Goal: Find specific page/section: Find specific page/section

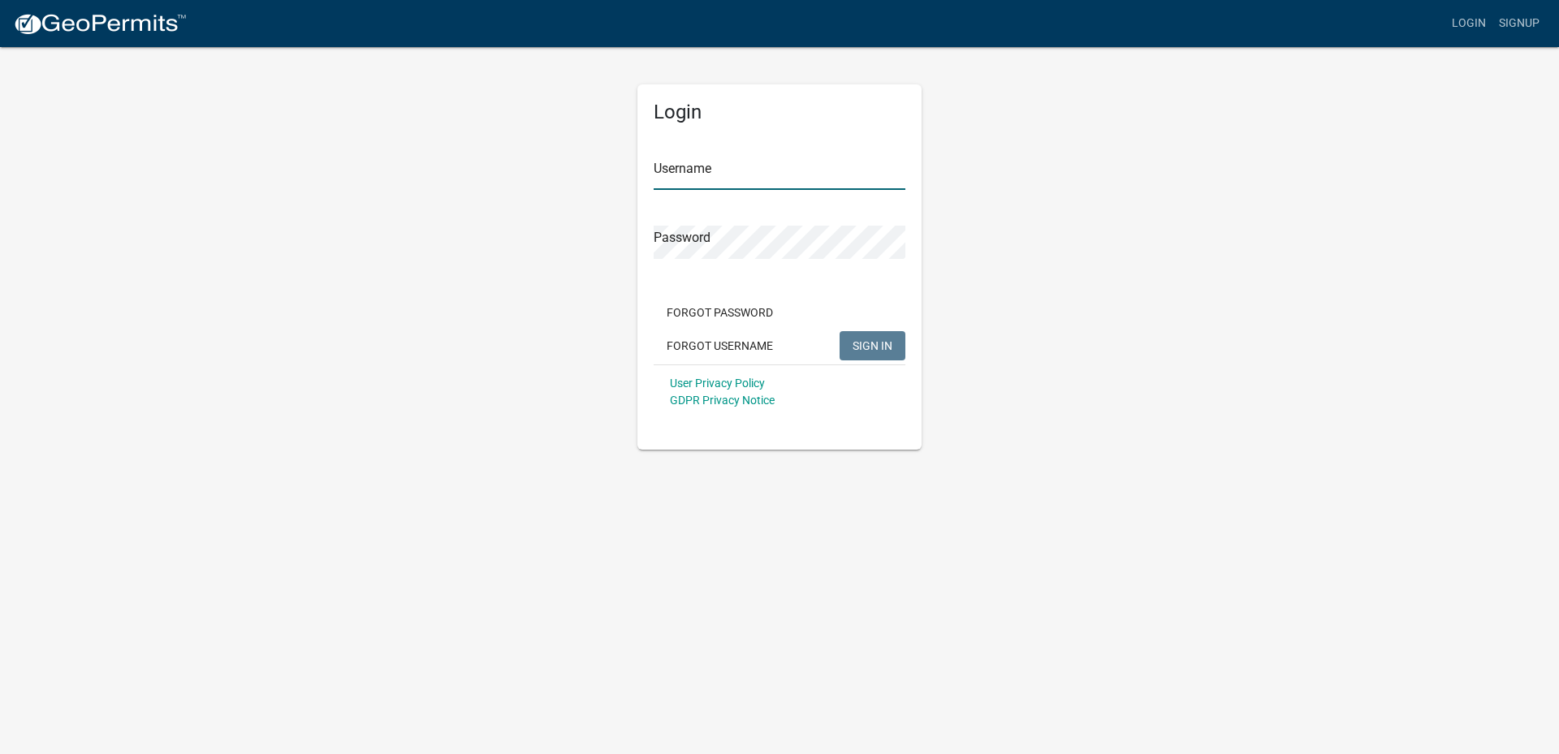
type input "[EMAIL_ADDRESS][DOMAIN_NAME]"
click at [865, 338] on button "SIGN IN" at bounding box center [873, 345] width 66 height 29
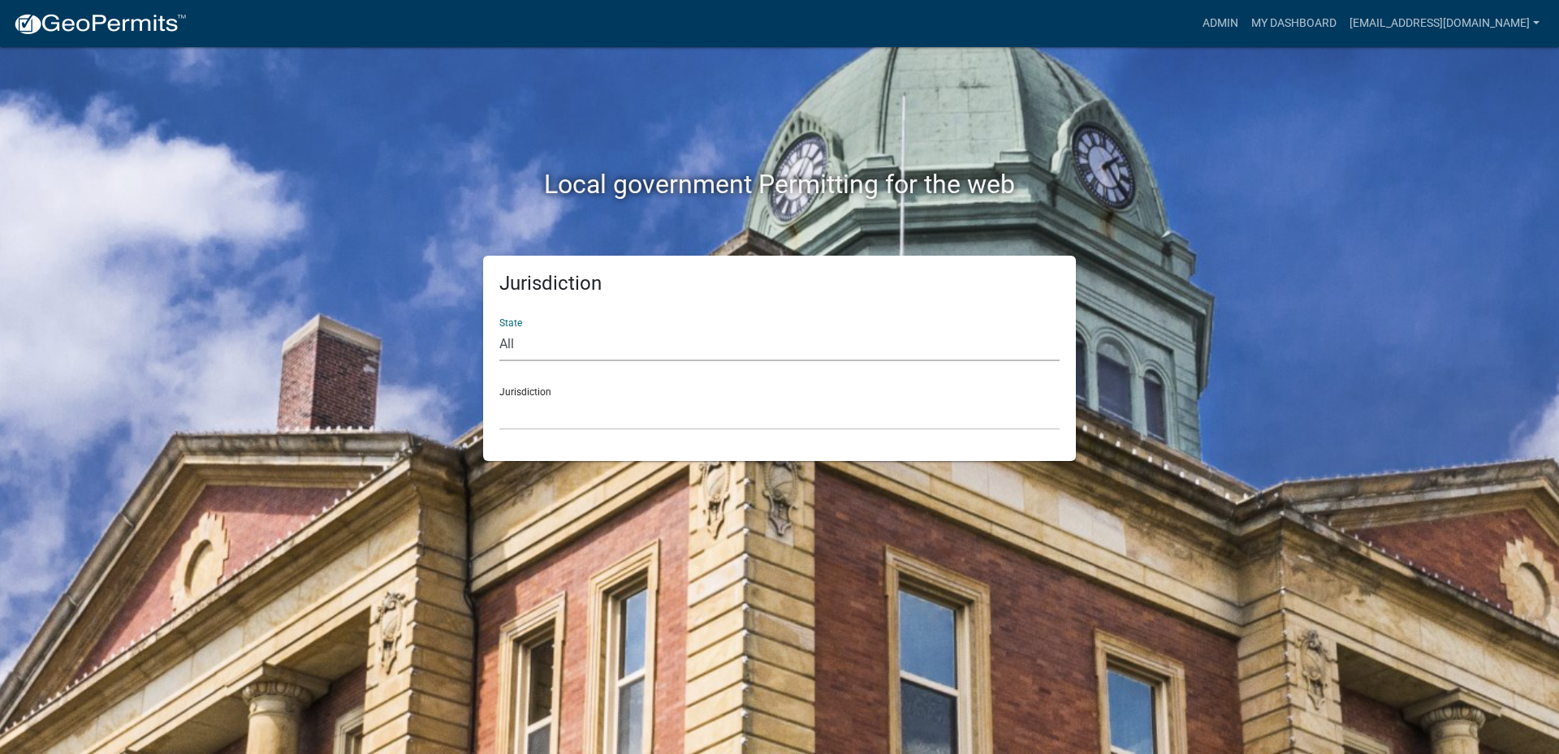
click at [502, 343] on select "All [US_STATE] [US_STATE] [US_STATE] [US_STATE] [US_STATE] [US_STATE] [US_STATE…" at bounding box center [779, 344] width 560 height 33
select select "[US_STATE]"
click at [499, 328] on select "All [US_STATE] [US_STATE] [US_STATE] [US_STATE] [US_STATE] [US_STATE] [US_STATE…" at bounding box center [779, 344] width 560 height 33
click at [538, 389] on div "Jurisdiction [GEOGRAPHIC_DATA], [US_STATE] [GEOGRAPHIC_DATA], [US_STATE] [GEOGR…" at bounding box center [779, 402] width 560 height 56
click at [538, 391] on div "Jurisdiction [GEOGRAPHIC_DATA], [US_STATE] [GEOGRAPHIC_DATA], [US_STATE] [GEOGR…" at bounding box center [779, 402] width 560 height 56
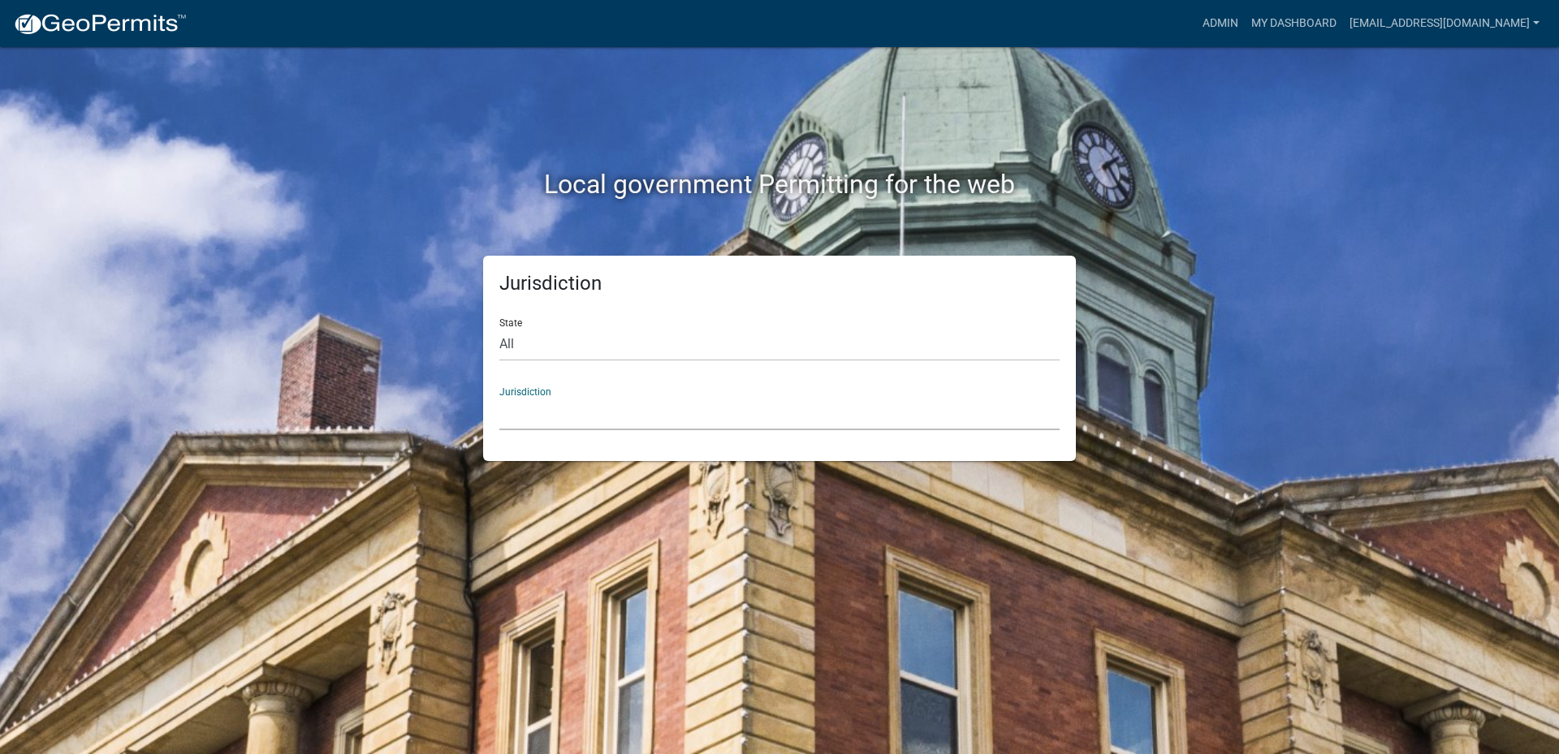
click at [561, 419] on select "[GEOGRAPHIC_DATA], [US_STATE] [GEOGRAPHIC_DATA], [US_STATE] [GEOGRAPHIC_DATA], …" at bounding box center [779, 413] width 560 height 33
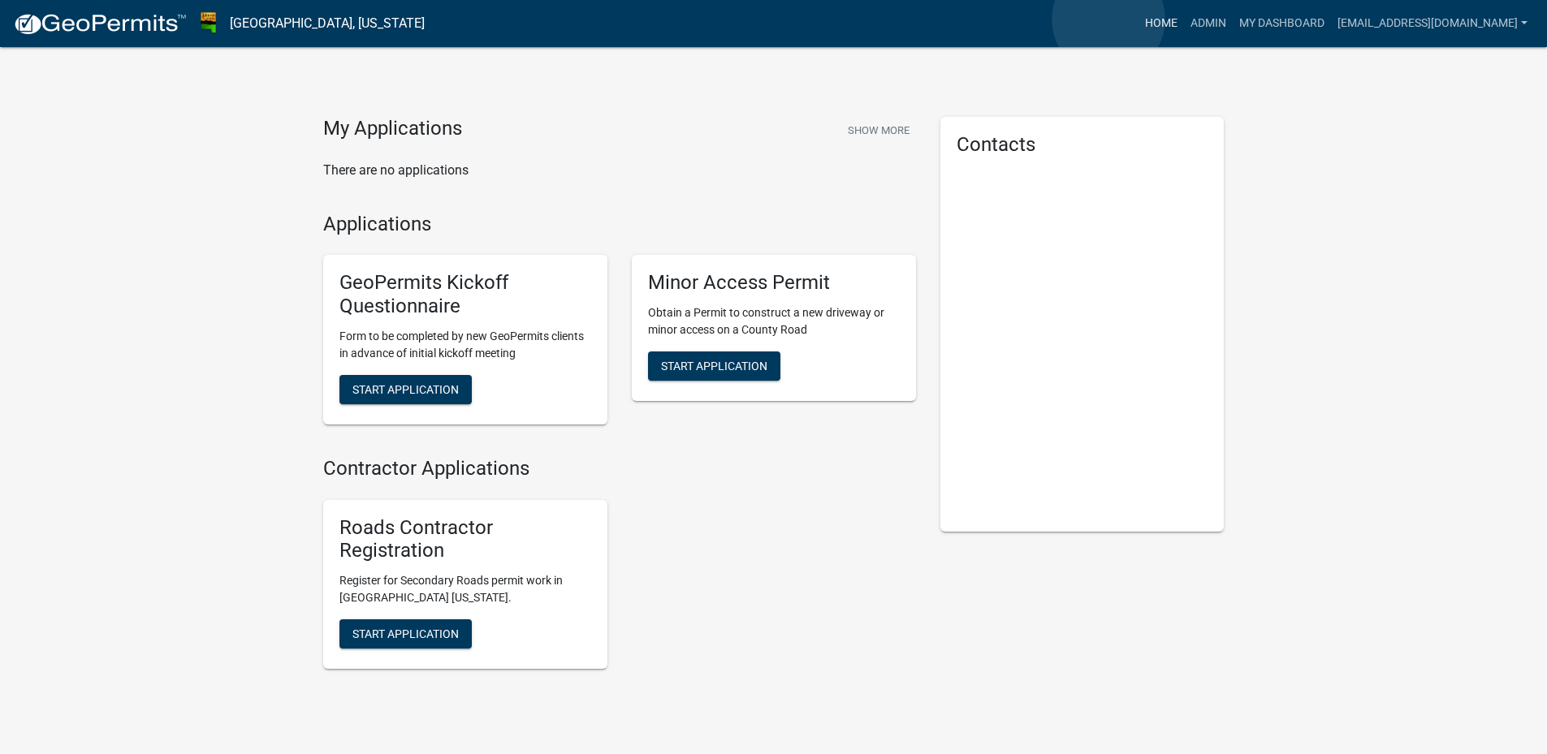
click at [1138, 19] on link "Home" at bounding box center [1160, 23] width 45 height 31
click at [1255, 29] on link "My Dashboard" at bounding box center [1282, 23] width 98 height 31
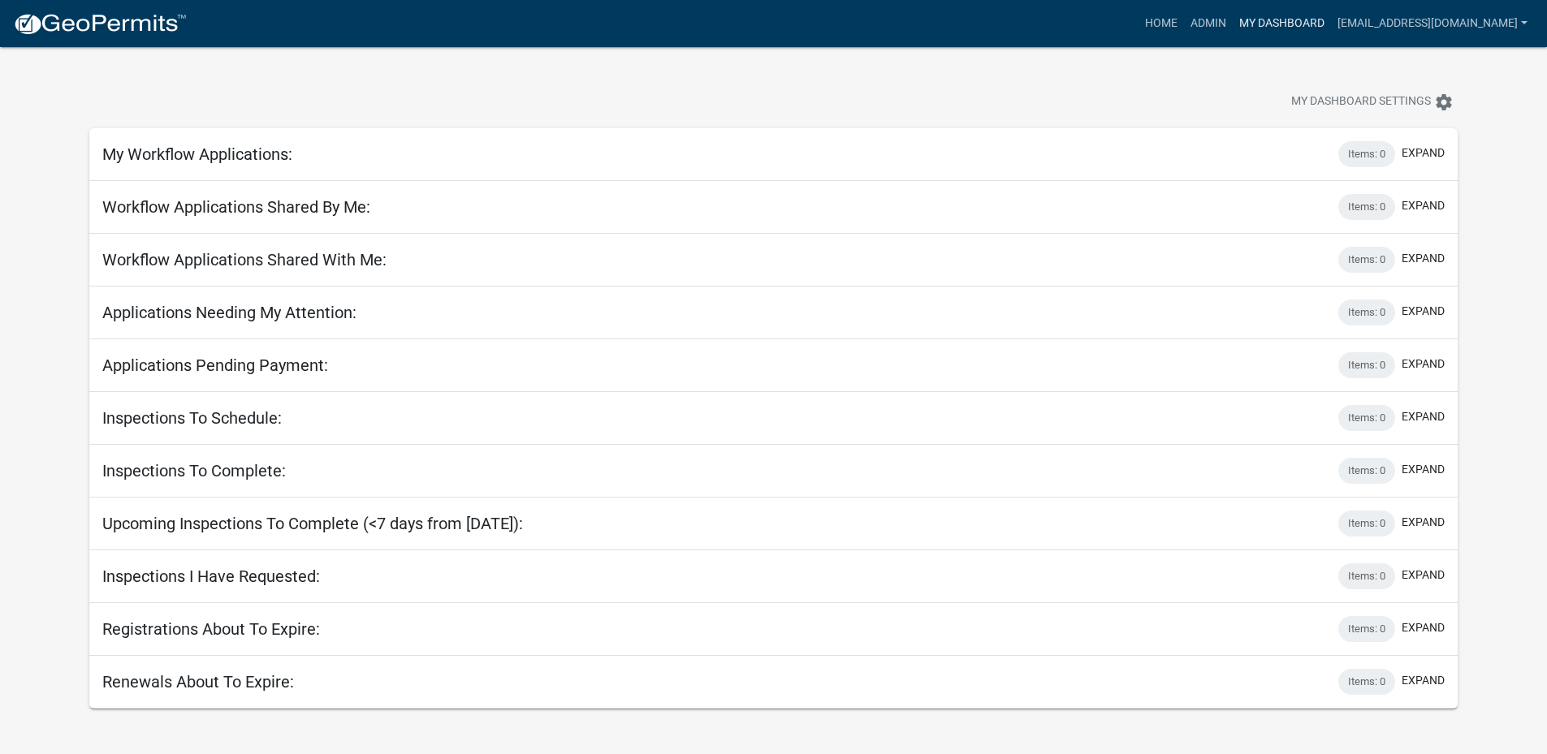
click at [1233, 23] on link "My Dashboard" at bounding box center [1282, 23] width 98 height 31
click at [1184, 22] on link "Admin" at bounding box center [1208, 23] width 49 height 31
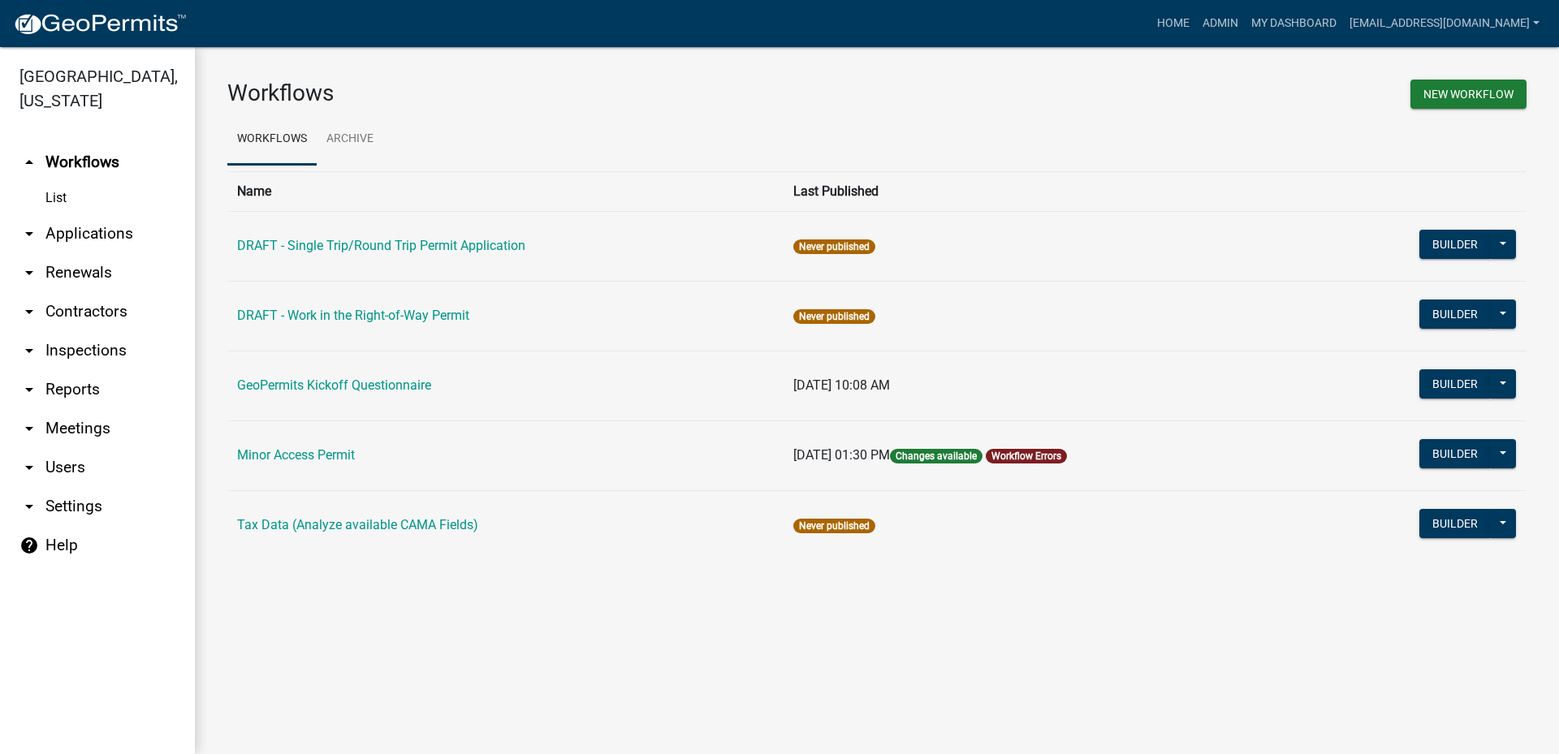
click at [66, 182] on link "List" at bounding box center [97, 198] width 195 height 32
click at [50, 182] on link "List" at bounding box center [97, 198] width 195 height 32
click at [27, 224] on icon "arrow_drop_down" at bounding box center [28, 233] width 19 height 19
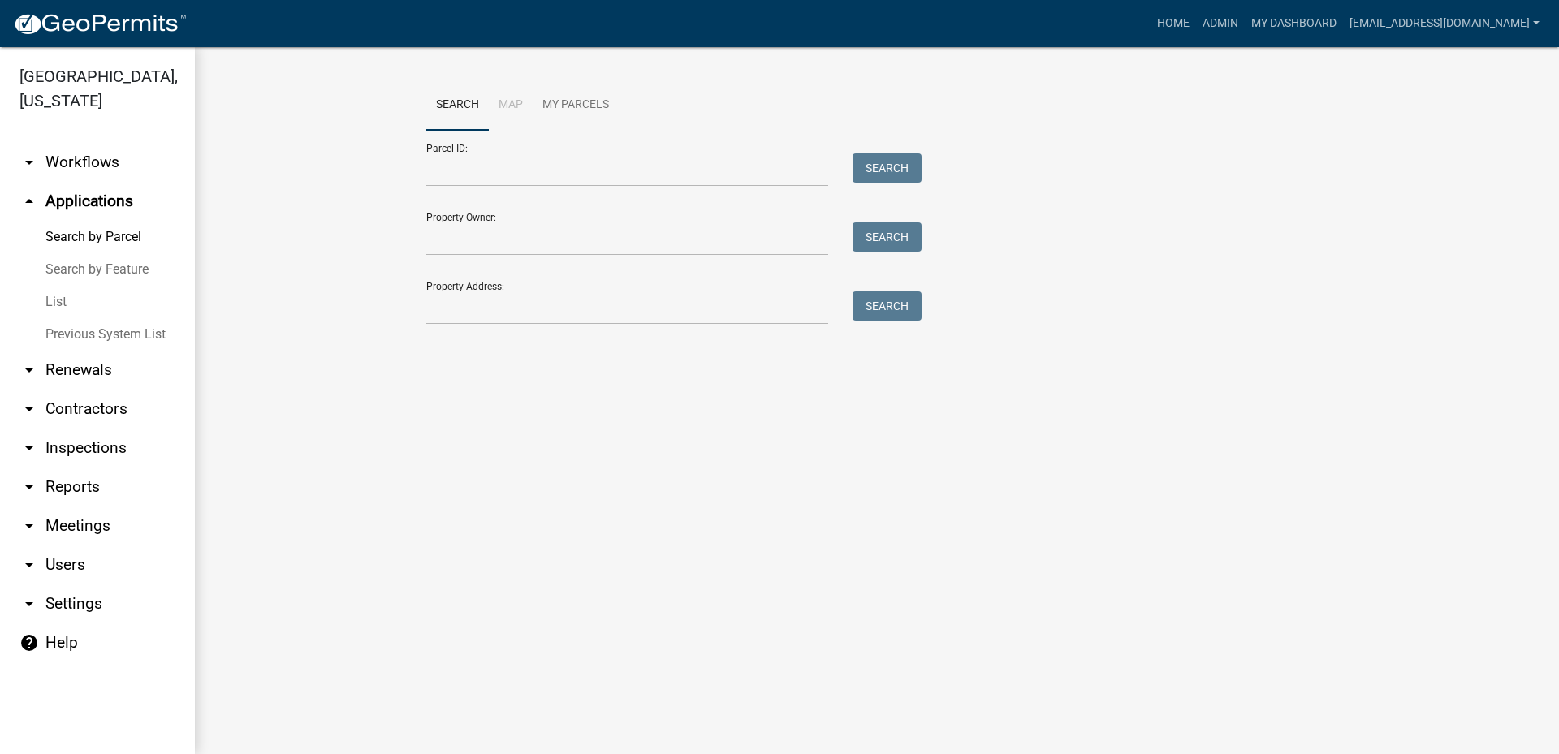
click at [48, 286] on link "List" at bounding box center [97, 302] width 195 height 32
